Goal: Task Accomplishment & Management: Use online tool/utility

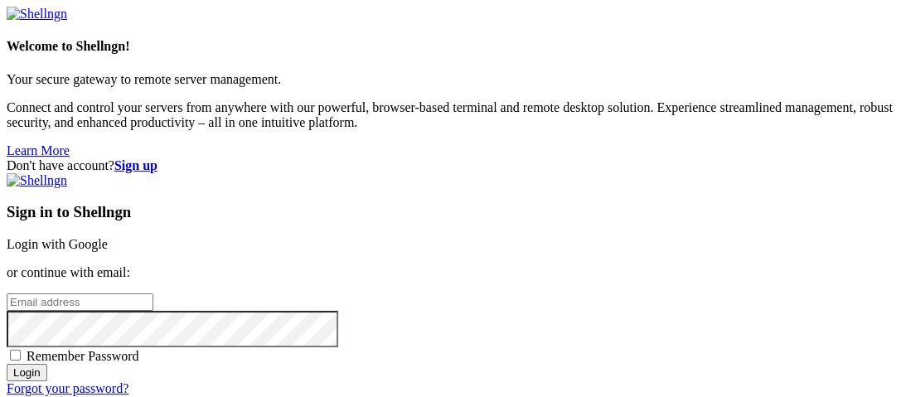
type input "root"
click at [108, 237] on link "Login with Google" at bounding box center [57, 244] width 101 height 14
type input "root"
click at [108, 237] on link "Login with Google" at bounding box center [57, 244] width 101 height 14
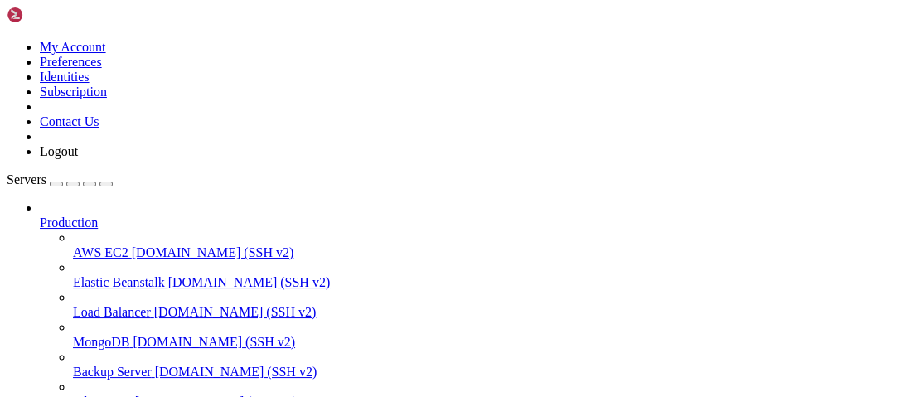
scroll to position [271, 0]
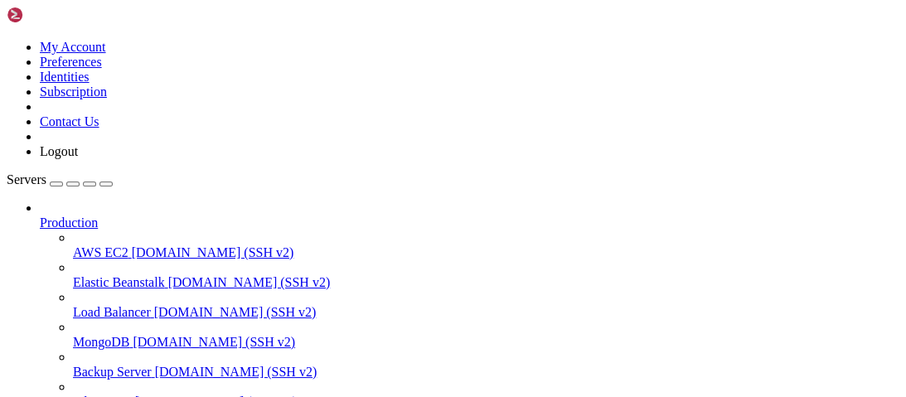
scroll to position [289, 0]
type input "/root/[PERSON_NAME]"
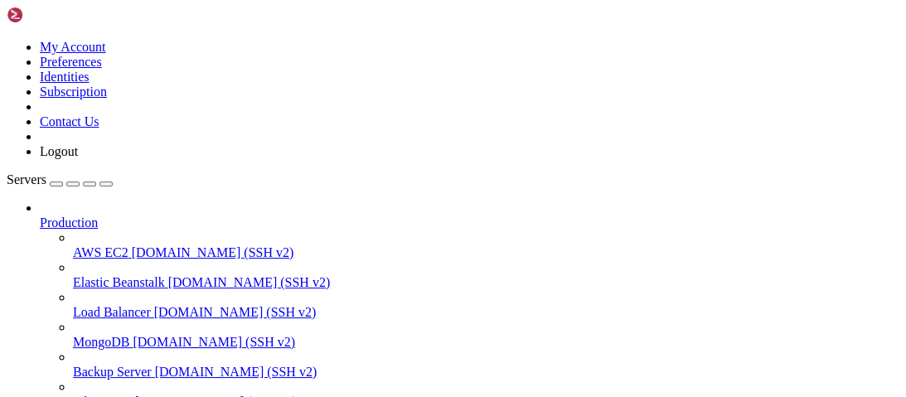
drag, startPoint x: 432, startPoint y: 96, endPoint x: 261, endPoint y: 90, distance: 170.9
type textarea "// npm install express ws puppeteer"
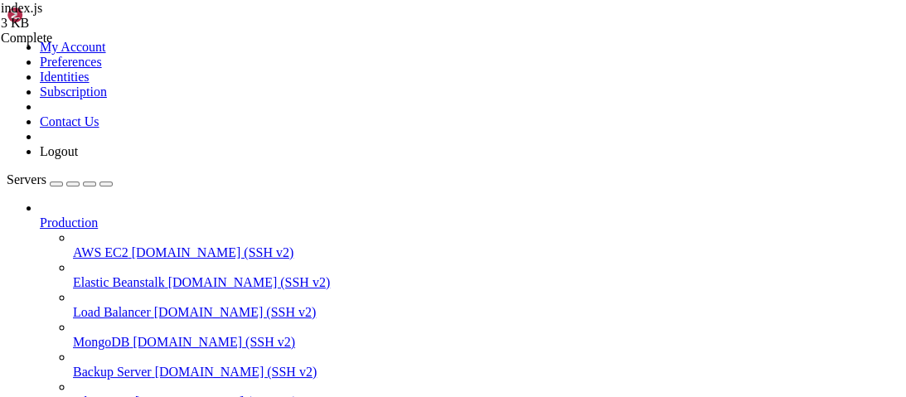
type textarea "const port = 80;"
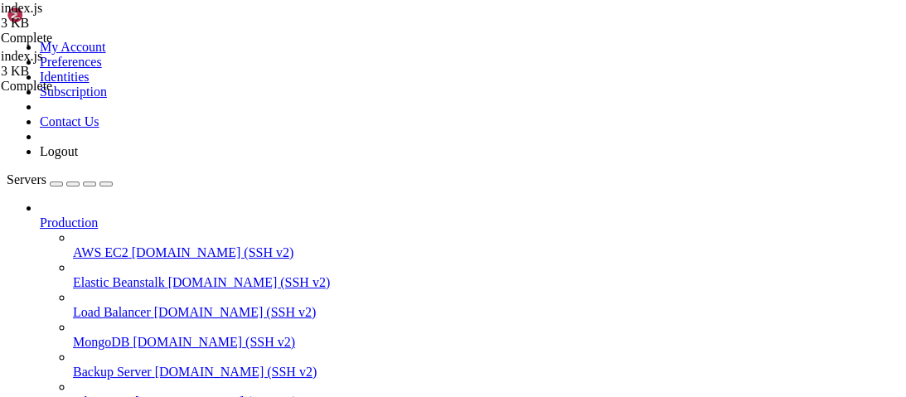
scroll to position [0, 5]
drag, startPoint x: 133, startPoint y: 1206, endPoint x: 352, endPoint y: 952, distance: 335.1
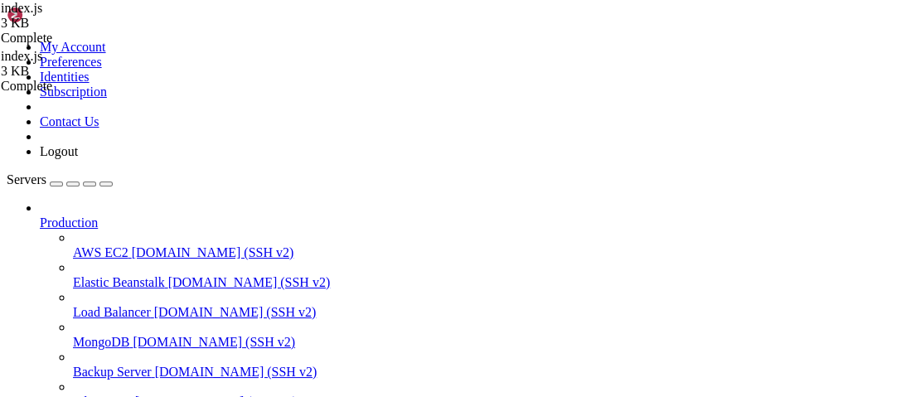
click html "Page up Welcome to Ubuntu 24.04.3 LTS (GNU/Linux 6.8.0-71-generic x86_64) * Doc…"
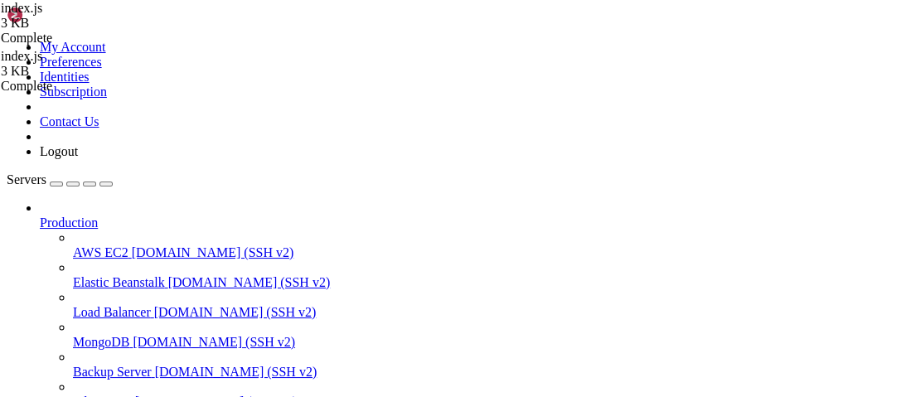
drag, startPoint x: 132, startPoint y: 1207, endPoint x: 12, endPoint y: 970, distance: 265.9
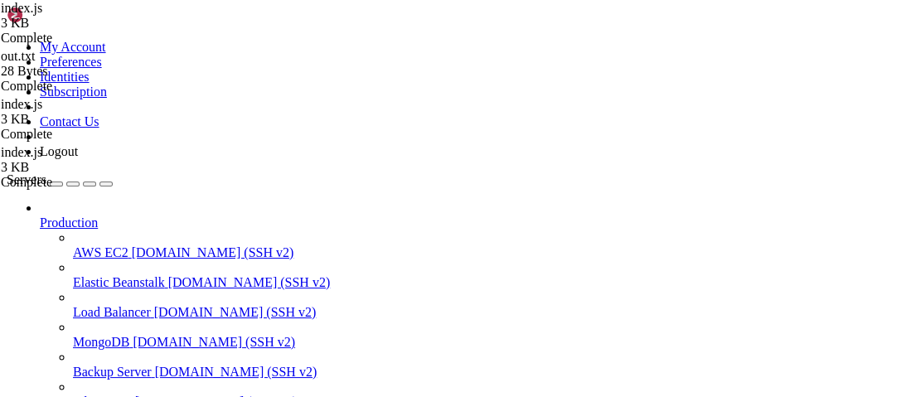
scroll to position [580, 0]
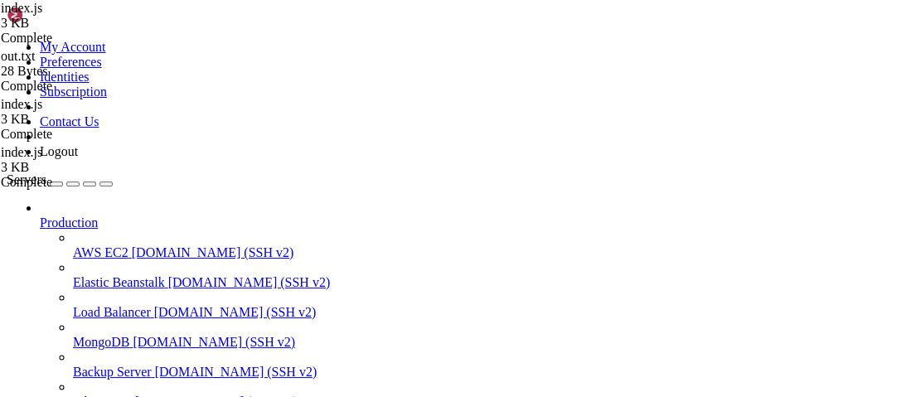
scroll to position [90, 0]
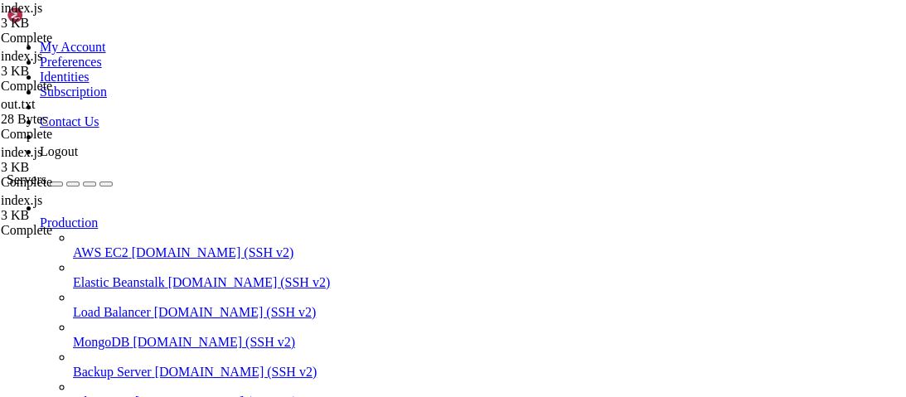
drag, startPoint x: 15, startPoint y: 978, endPoint x: 607, endPoint y: 1007, distance: 592.7
